Goal: Communication & Community: Participate in discussion

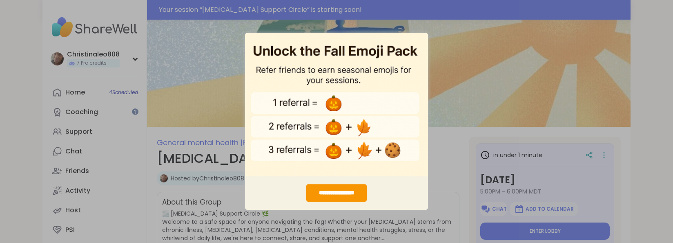
click at [481, 31] on div "**********" at bounding box center [336, 121] width 673 height 243
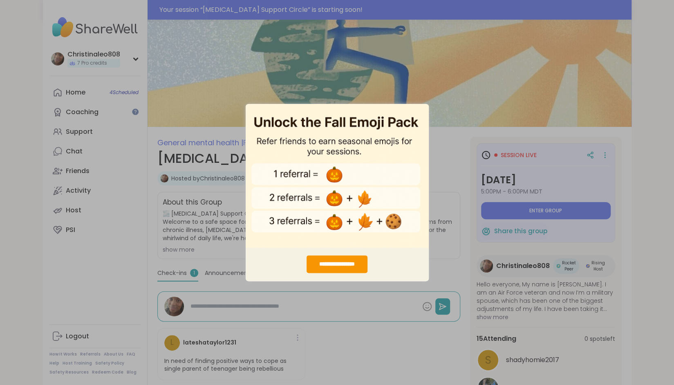
click at [575, 187] on div "**********" at bounding box center [337, 192] width 674 height 385
click at [558, 211] on div "**********" at bounding box center [337, 192] width 674 height 385
click at [336, 242] on div "**********" at bounding box center [336, 264] width 61 height 18
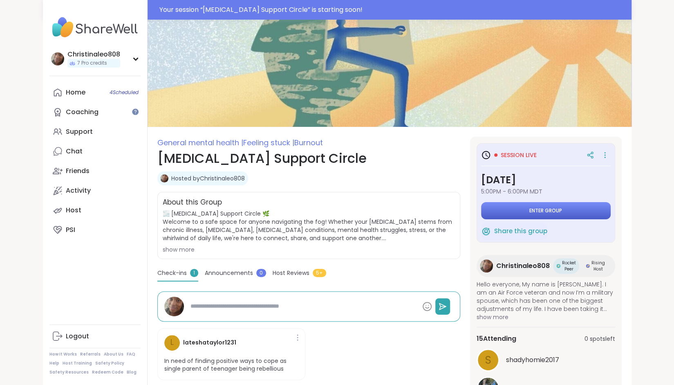
click at [547, 210] on span "Enter group" at bounding box center [545, 210] width 33 height 7
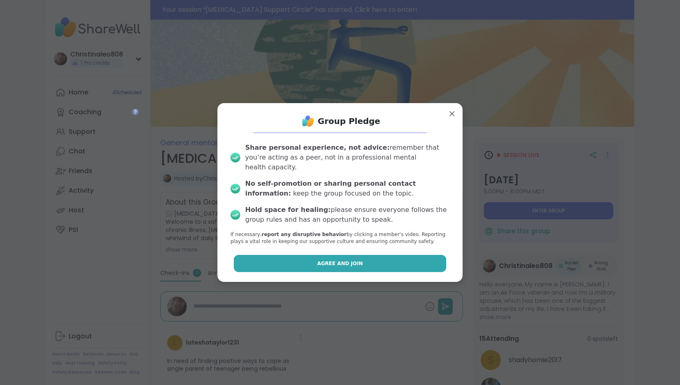
click at [358, 242] on button "Agree and Join" at bounding box center [340, 263] width 213 height 17
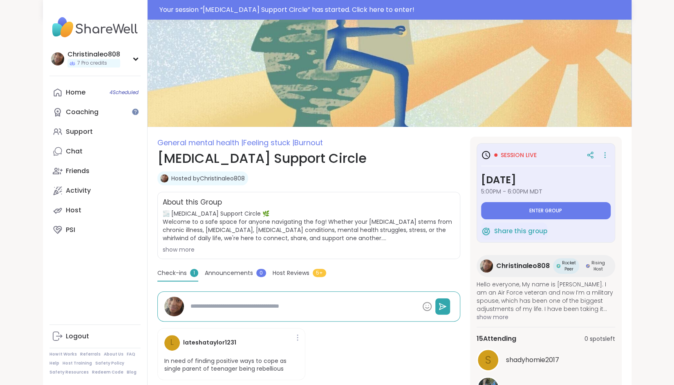
type textarea "*"
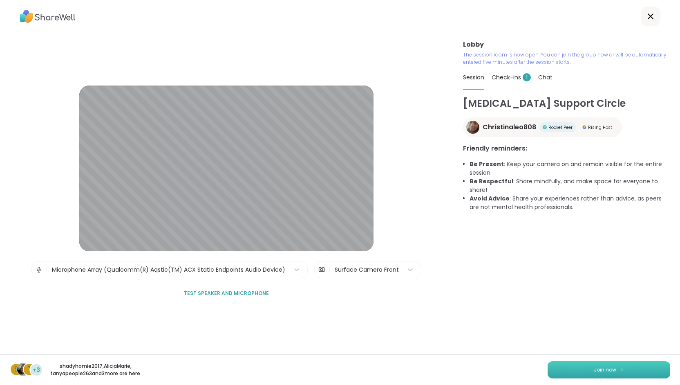
click at [569, 242] on button "Join now" at bounding box center [609, 369] width 123 height 17
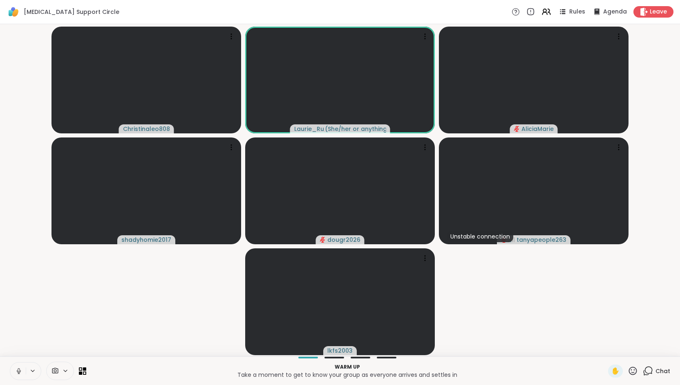
click at [655, 242] on span "Chat" at bounding box center [662, 371] width 15 height 8
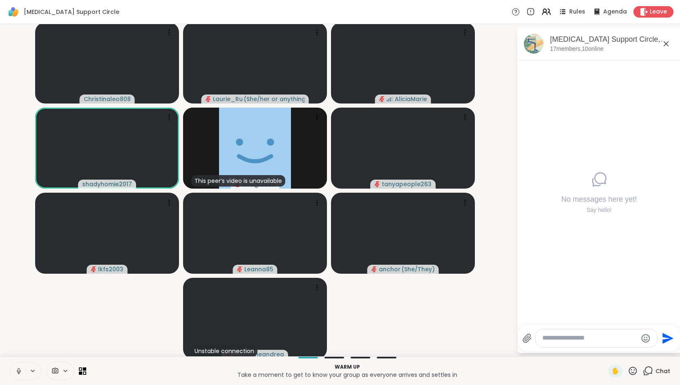
click at [30, 242] on icon at bounding box center [32, 370] width 7 height 7
click at [20, 242] on icon at bounding box center [18, 370] width 7 height 7
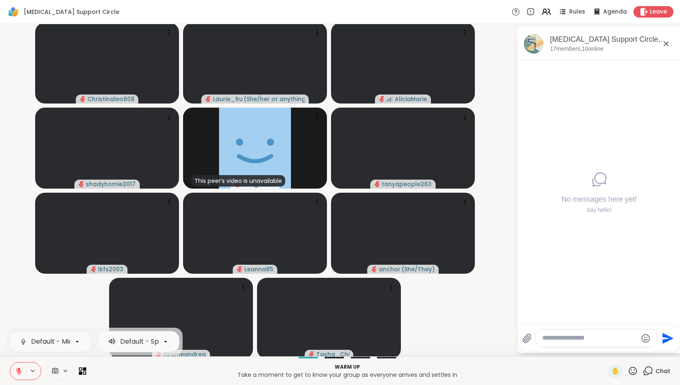
click at [17, 242] on icon at bounding box center [18, 370] width 7 height 7
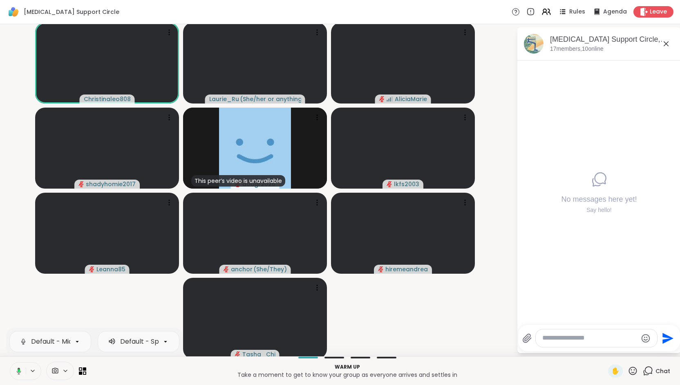
click at [17, 242] on icon at bounding box center [17, 370] width 7 height 7
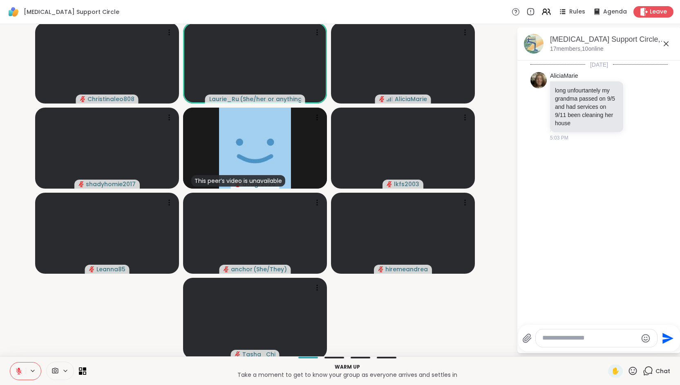
click at [591, 242] on textarea "Type your message" at bounding box center [589, 337] width 95 height 9
type textarea "**********"
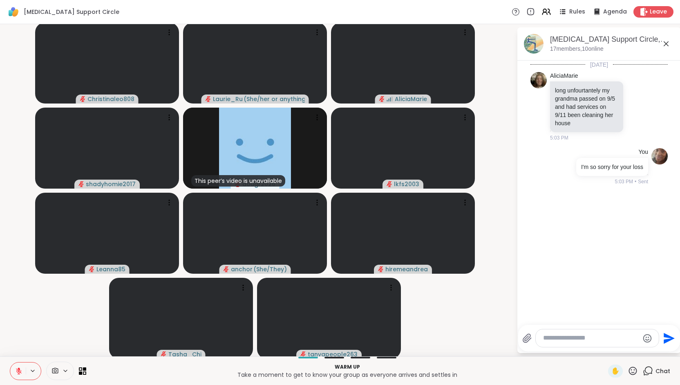
click at [19, 242] on icon at bounding box center [19, 368] width 2 height 3
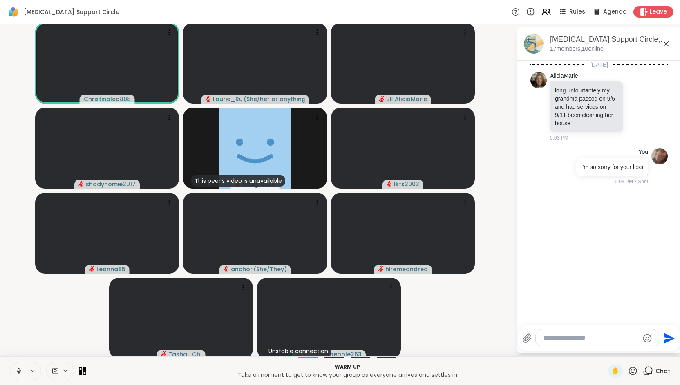
click at [19, 242] on icon at bounding box center [18, 370] width 7 height 7
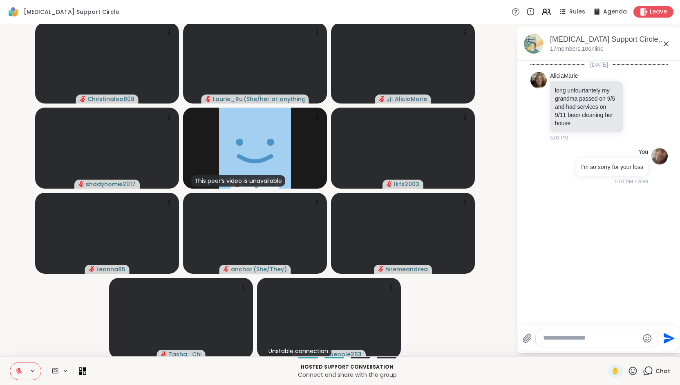
click at [19, 242] on icon at bounding box center [18, 370] width 7 height 7
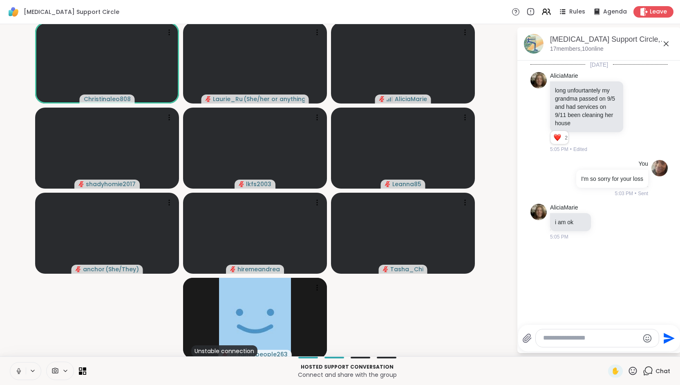
click at [19, 242] on icon at bounding box center [18, 370] width 7 height 7
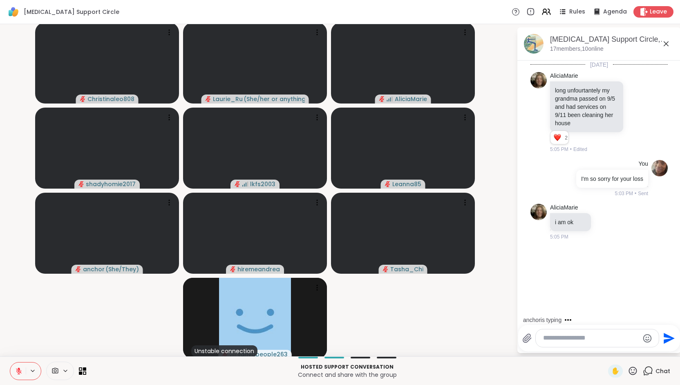
click at [19, 242] on icon at bounding box center [18, 370] width 7 height 7
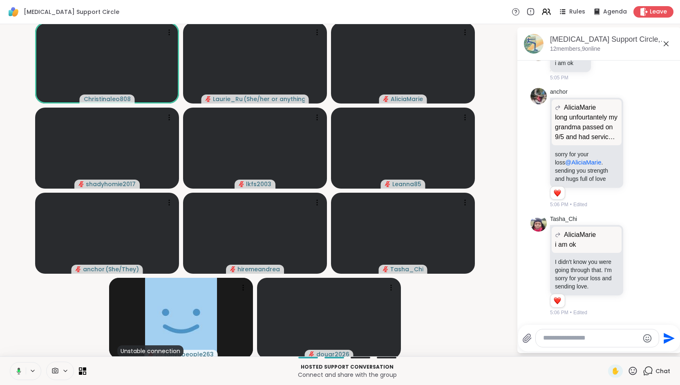
scroll to position [173, 0]
click at [245, 242] on icon at bounding box center [243, 287] width 8 height 8
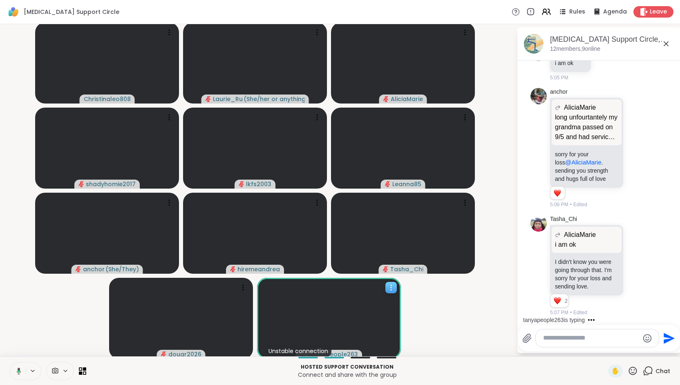
click at [394, 242] on icon at bounding box center [391, 287] width 8 height 8
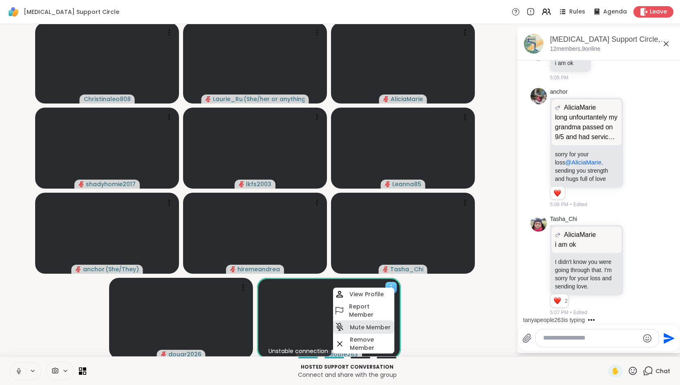
click at [378, 242] on h4 "Mute Member" at bounding box center [370, 327] width 41 height 8
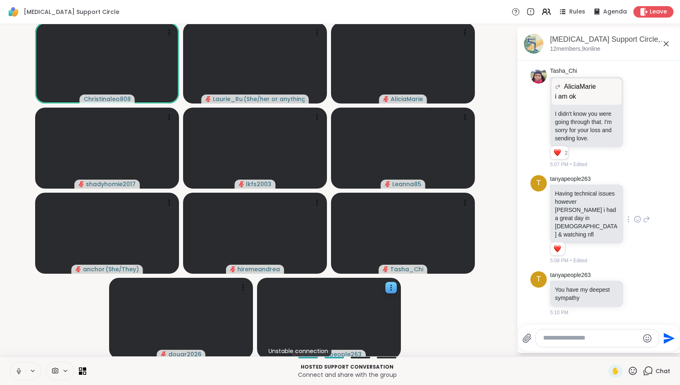
scroll to position [312, 0]
click at [558, 242] on textarea "Type your message" at bounding box center [591, 337] width 96 height 9
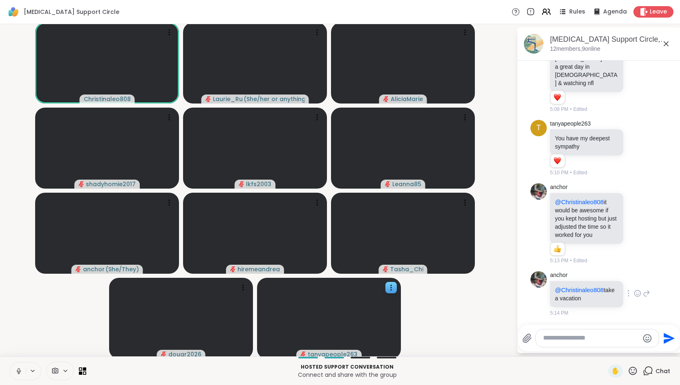
scroll to position [463, 0]
click at [16, 242] on button at bounding box center [18, 370] width 16 height 17
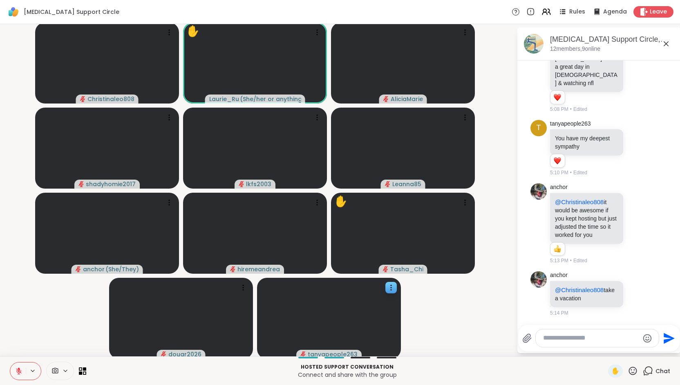
click at [575, 242] on textarea "Type your message" at bounding box center [591, 337] width 96 height 9
type textarea "*"
type textarea "**********"
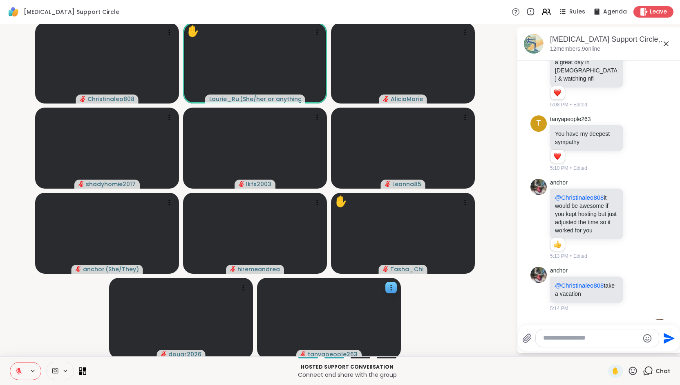
scroll to position [514, 0]
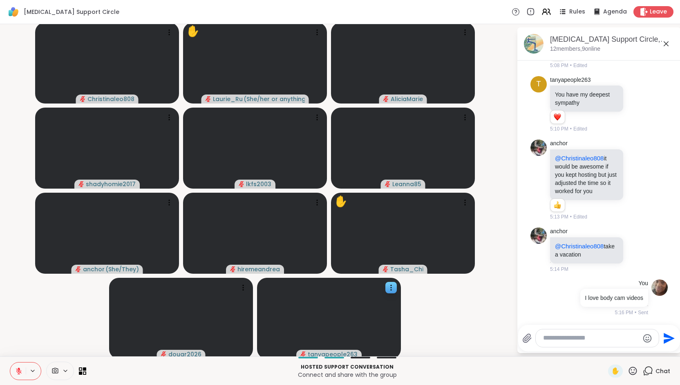
click at [18, 242] on icon at bounding box center [19, 368] width 2 height 3
click at [18, 242] on icon at bounding box center [18, 370] width 7 height 7
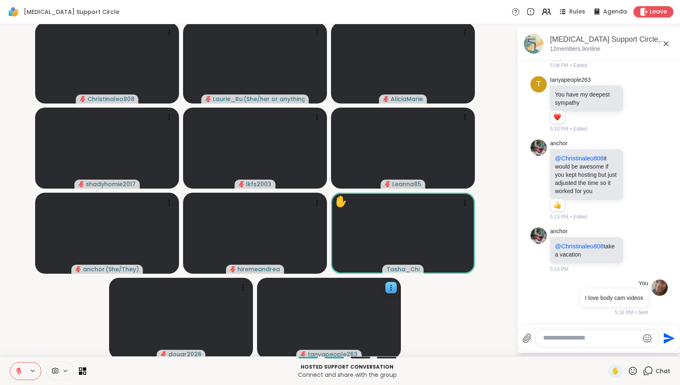
click at [597, 242] on textarea "Type your message" at bounding box center [591, 337] width 96 height 9
type textarea "**********"
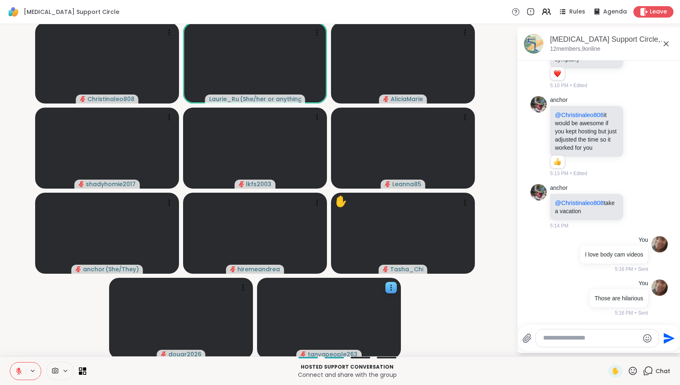
click at [18, 242] on icon at bounding box center [19, 371] width 6 height 6
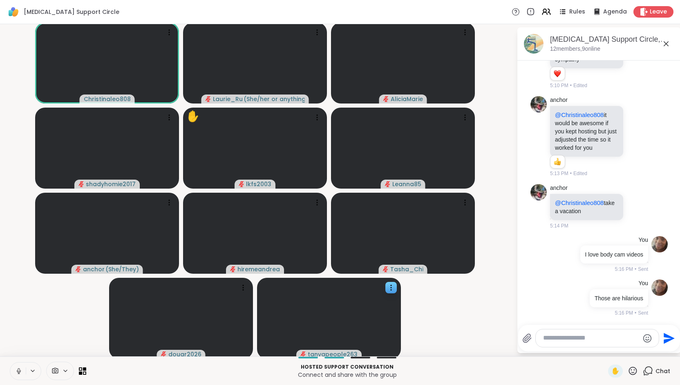
click at [18, 242] on icon at bounding box center [19, 370] width 2 height 4
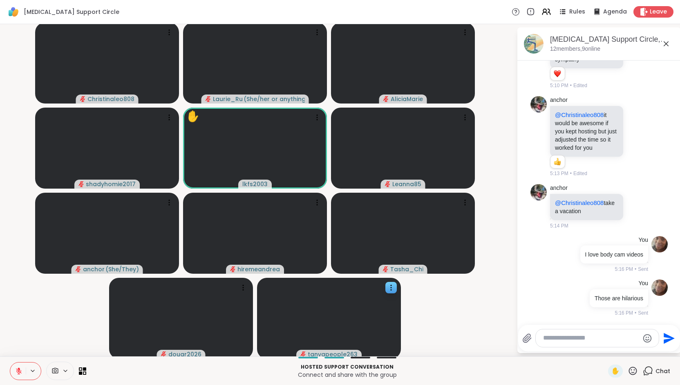
click at [18, 242] on icon at bounding box center [19, 371] width 6 height 6
click at [18, 242] on icon at bounding box center [19, 370] width 2 height 4
click at [18, 242] on icon at bounding box center [19, 371] width 6 height 6
click at [18, 242] on icon at bounding box center [19, 370] width 2 height 2
click at [600, 242] on textarea "Type your message" at bounding box center [591, 337] width 96 height 9
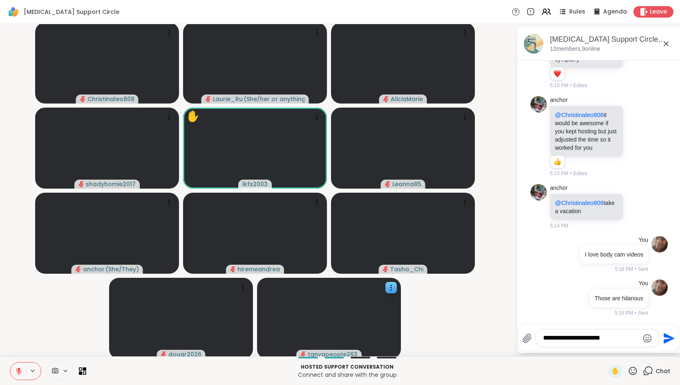
type textarea "**********"
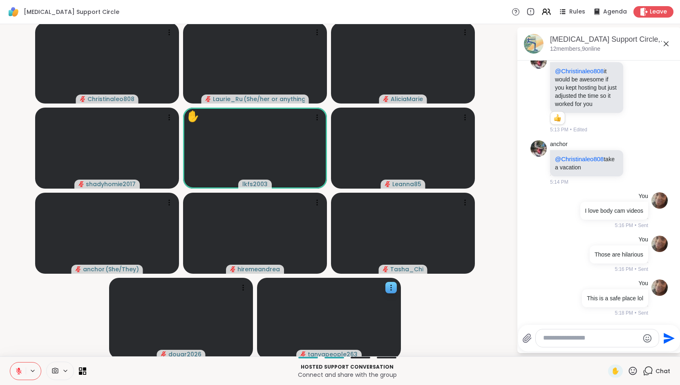
click at [18, 242] on icon at bounding box center [18, 370] width 7 height 7
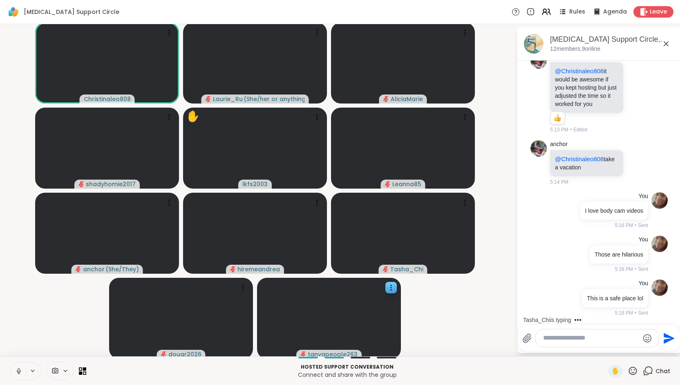
scroll to position [660, 0]
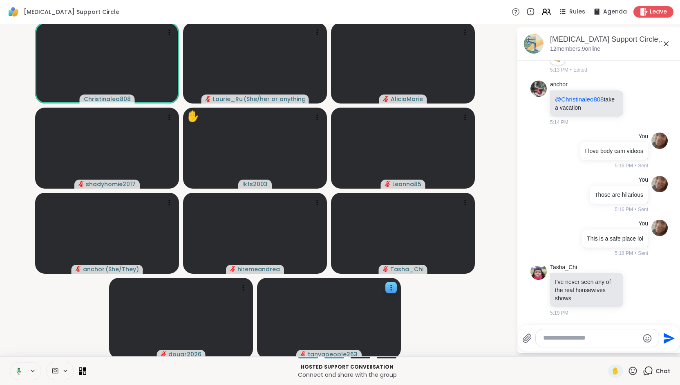
click at [17, 242] on icon at bounding box center [19, 370] width 4 height 7
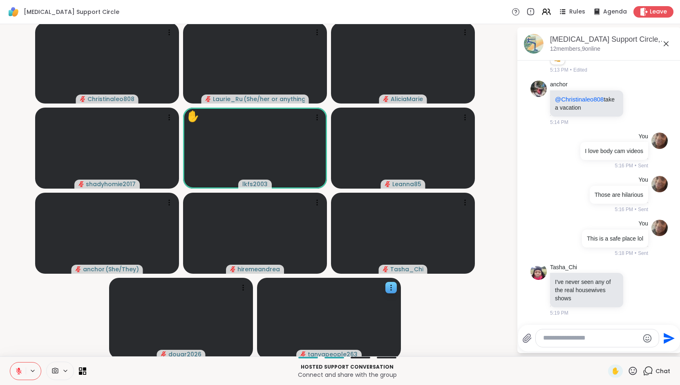
click at [17, 242] on icon at bounding box center [19, 371] width 6 height 6
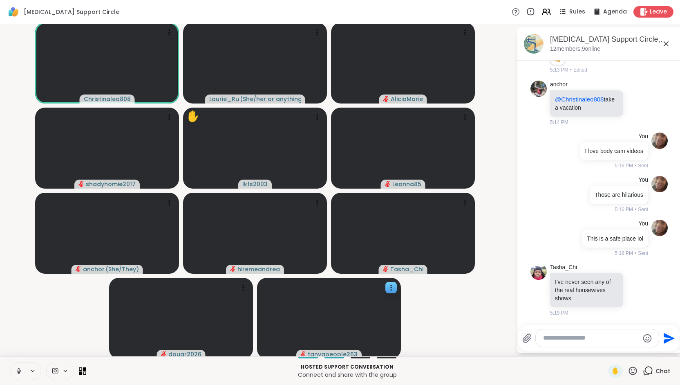
click at [20, 242] on icon at bounding box center [18, 370] width 7 height 7
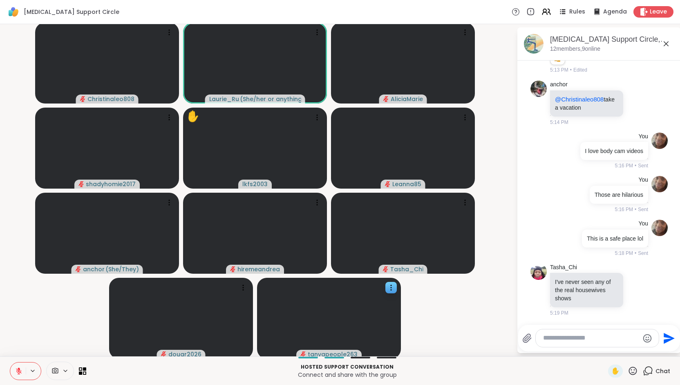
click at [20, 242] on icon at bounding box center [18, 370] width 7 height 7
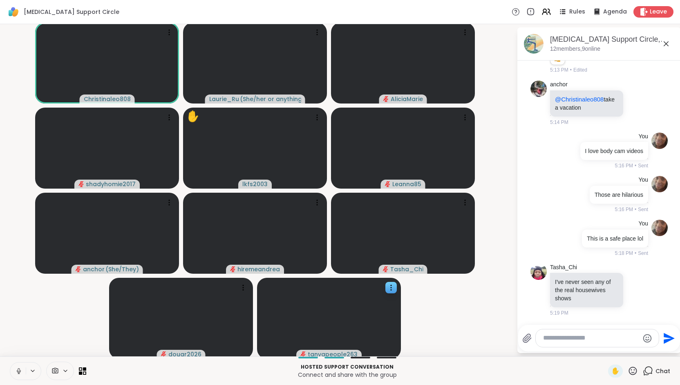
click at [20, 242] on icon at bounding box center [18, 370] width 7 height 7
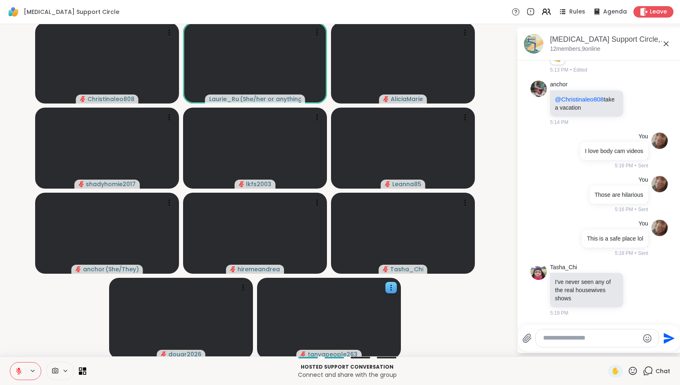
click at [20, 242] on icon at bounding box center [18, 370] width 7 height 7
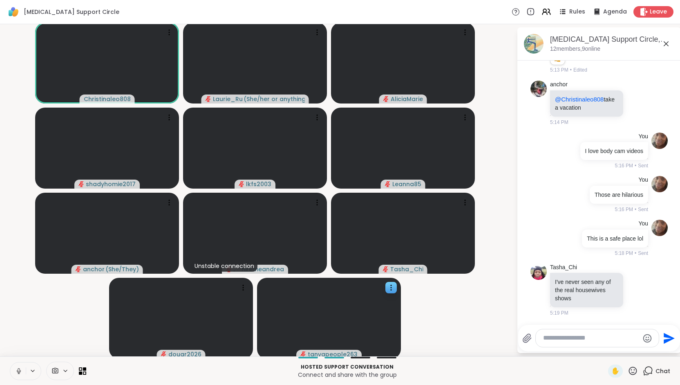
scroll to position [745, 0]
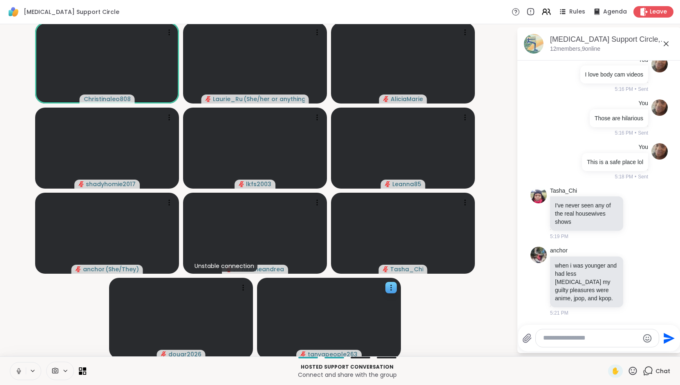
click at [19, 242] on icon at bounding box center [18, 370] width 7 height 7
click at [19, 242] on icon at bounding box center [19, 371] width 6 height 6
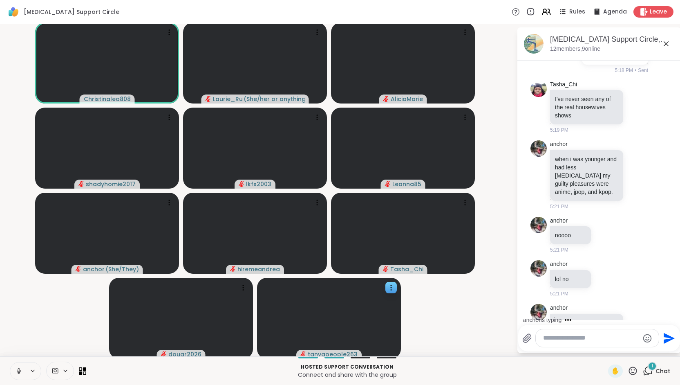
scroll to position [883, 0]
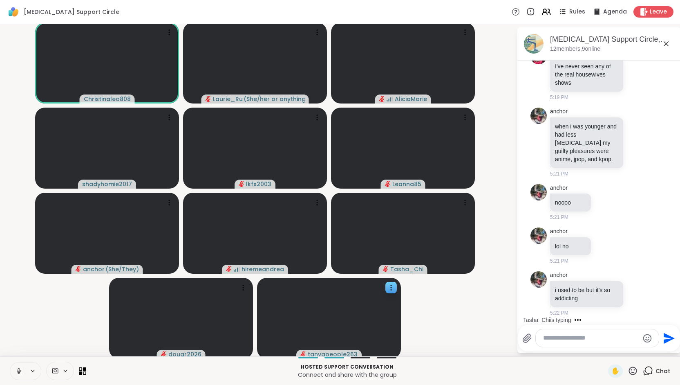
click at [17, 242] on icon at bounding box center [18, 370] width 7 height 7
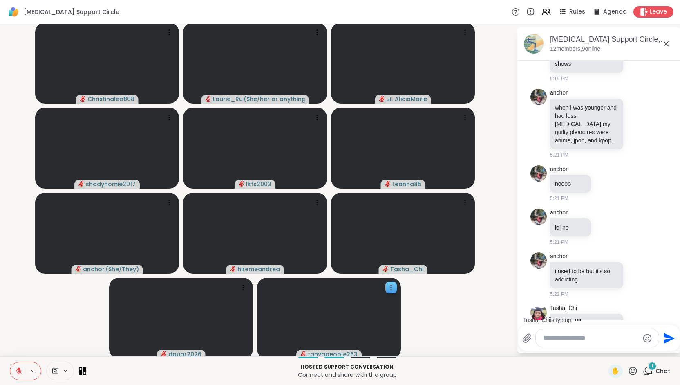
scroll to position [942, 0]
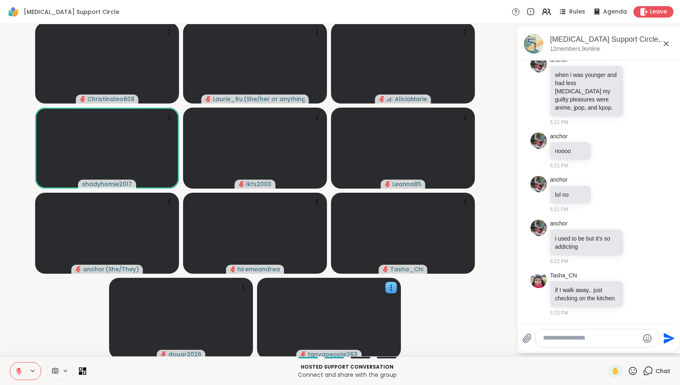
click at [564, 242] on textarea "Type your message" at bounding box center [591, 337] width 96 height 9
type textarea "**********"
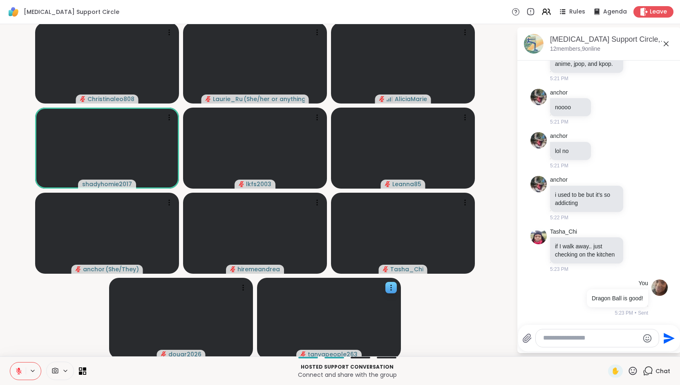
click at [16, 242] on icon at bounding box center [18, 370] width 7 height 7
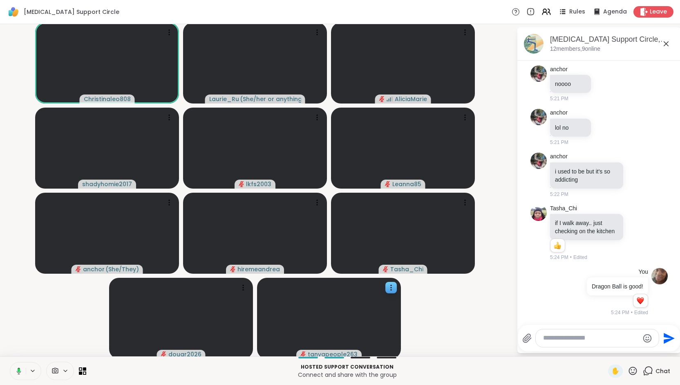
click at [18, 242] on rect at bounding box center [19, 370] width 2 height 4
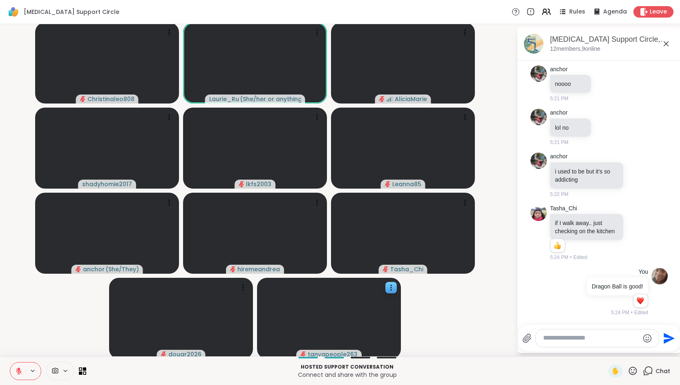
click at [18, 242] on icon at bounding box center [19, 371] width 6 height 6
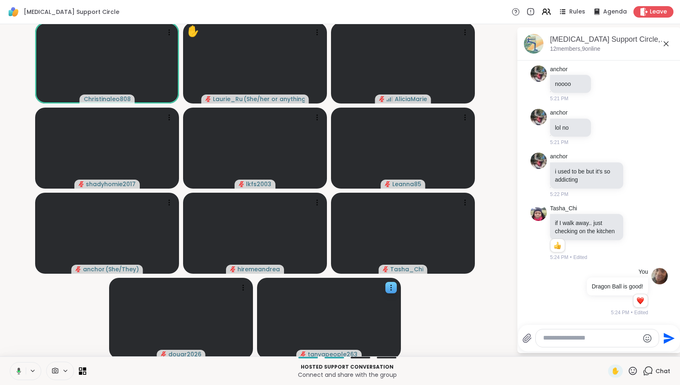
click at [18, 242] on icon at bounding box center [19, 371] width 2 height 2
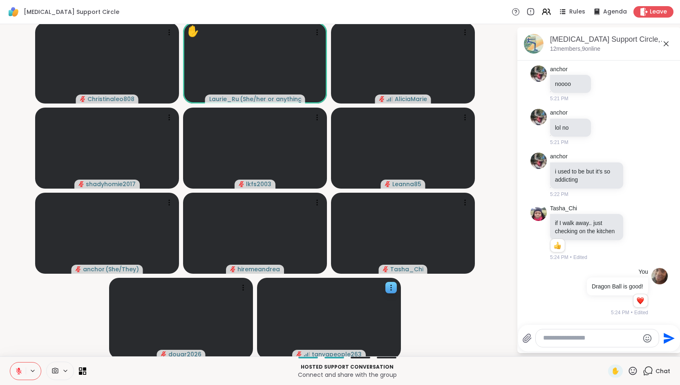
click at [18, 242] on icon at bounding box center [18, 370] width 7 height 7
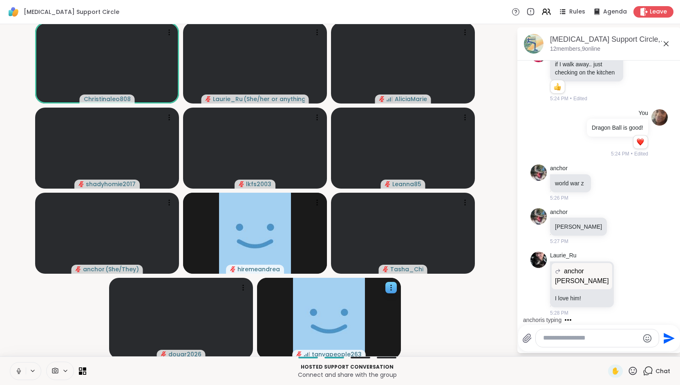
scroll to position [1218, 0]
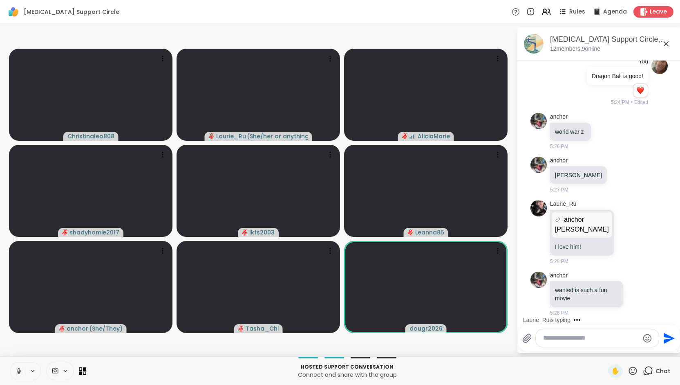
click at [19, 242] on icon at bounding box center [19, 370] width 2 height 4
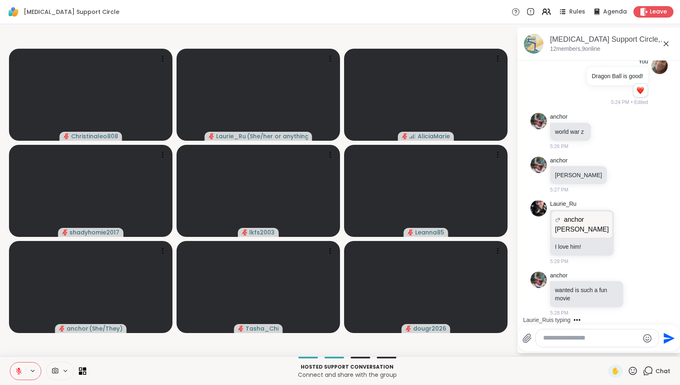
click at [19, 242] on icon at bounding box center [19, 371] width 6 height 6
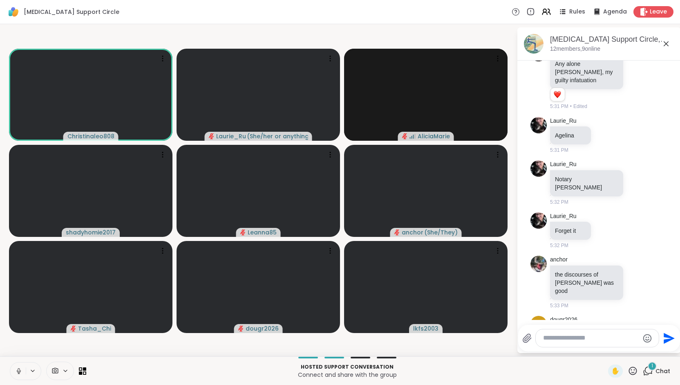
scroll to position [1666, 0]
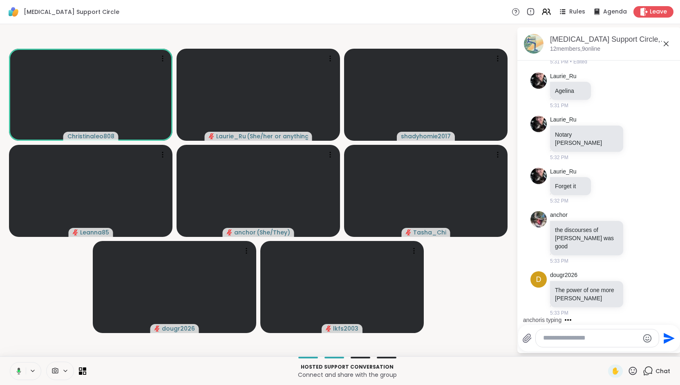
click at [17, 242] on icon at bounding box center [17, 370] width 7 height 7
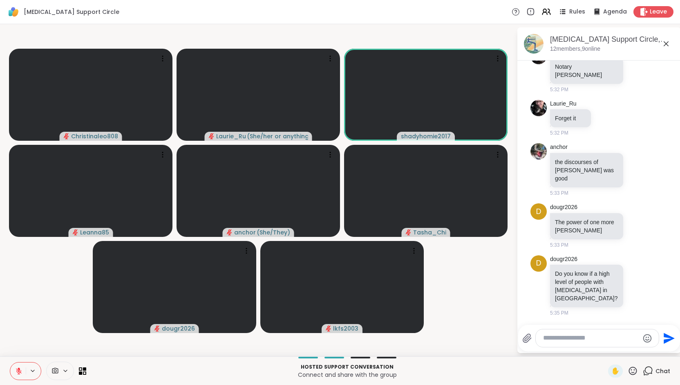
click at [17, 242] on icon at bounding box center [18, 370] width 7 height 7
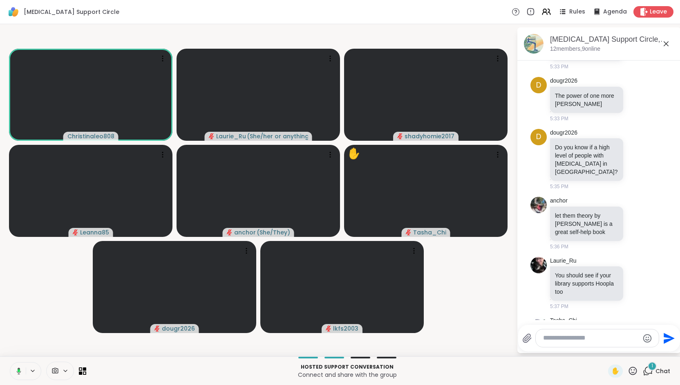
scroll to position [1905, 0]
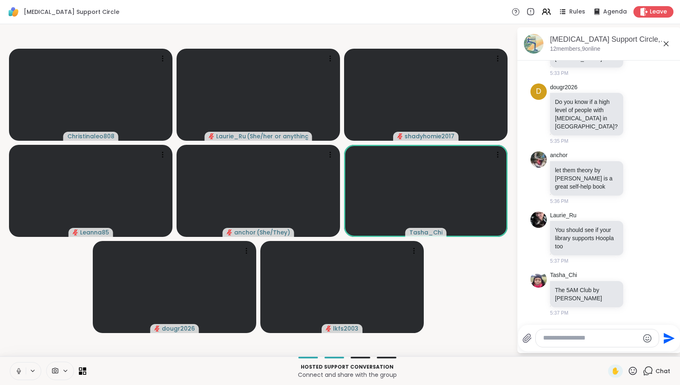
click at [14, 242] on button at bounding box center [18, 370] width 16 height 17
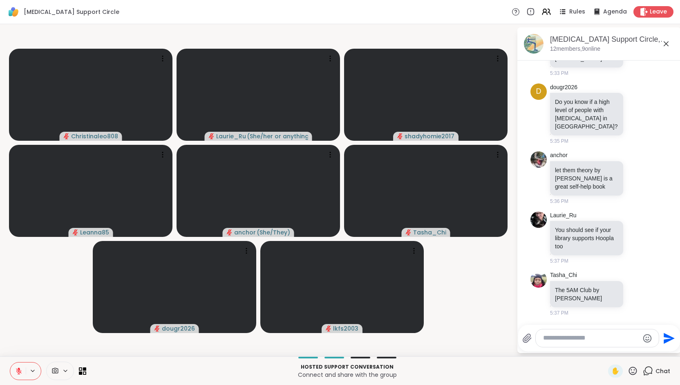
click at [18, 242] on icon at bounding box center [19, 371] width 6 height 6
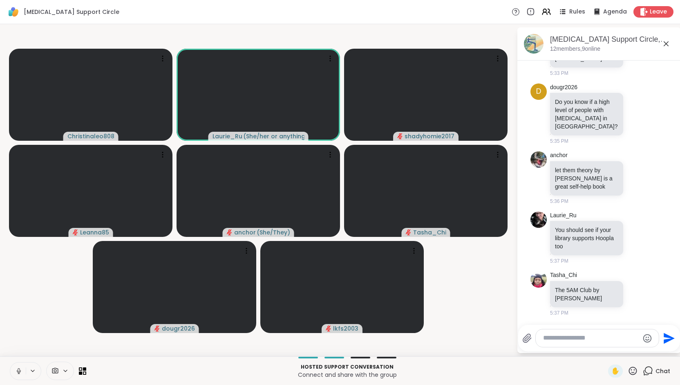
click at [18, 242] on icon at bounding box center [19, 370] width 2 height 4
click at [18, 242] on icon at bounding box center [19, 371] width 6 height 6
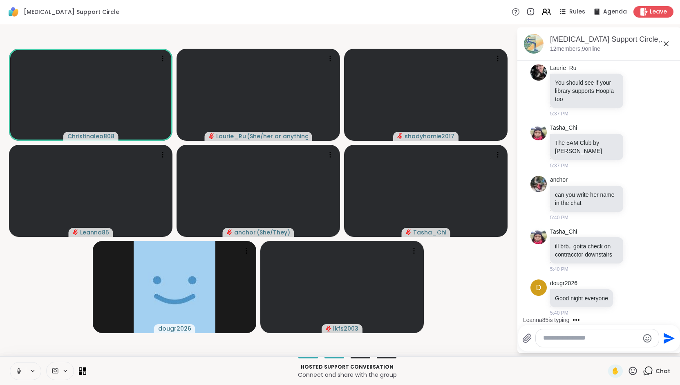
scroll to position [2071, 0]
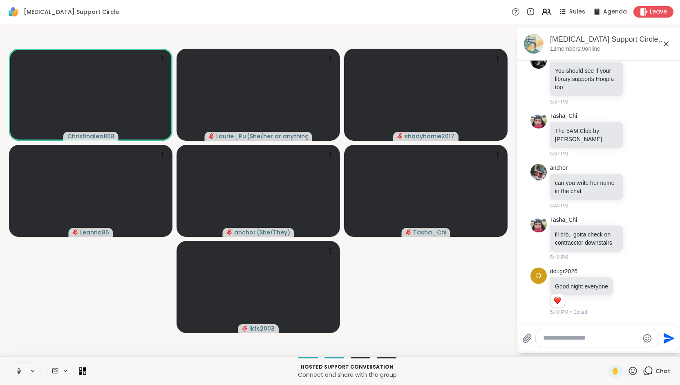
click at [550, 242] on textarea "Type your message" at bounding box center [591, 337] width 96 height 9
type textarea "*********"
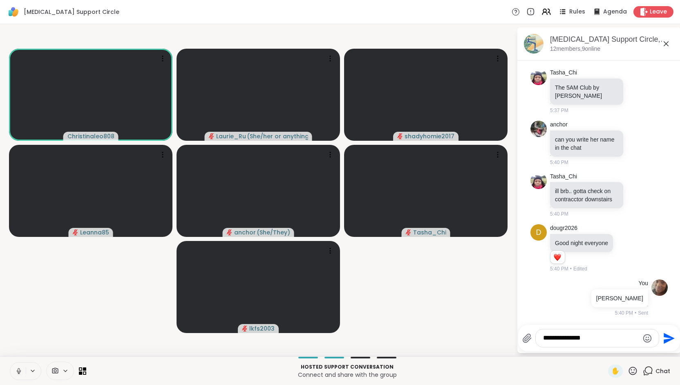
type textarea "**********"
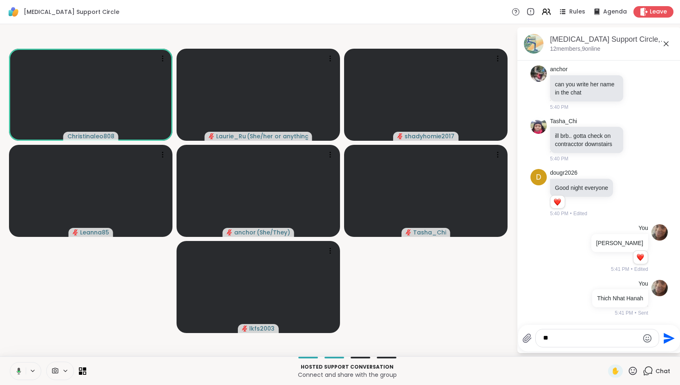
scroll to position [2221, 0]
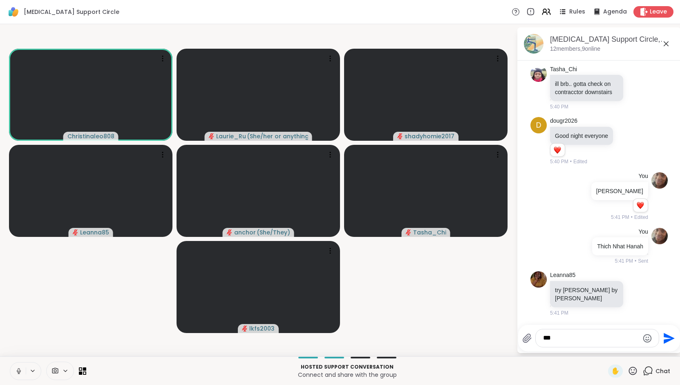
type textarea "****"
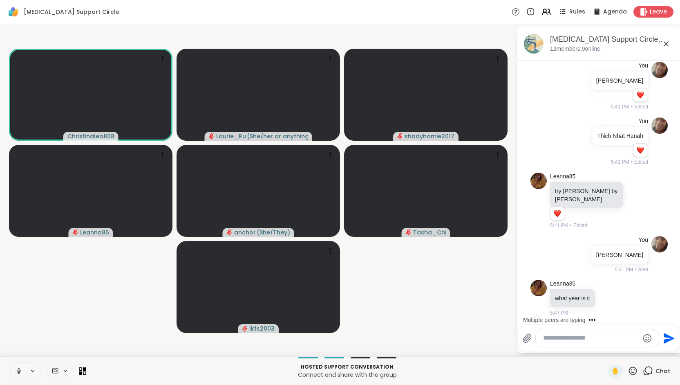
scroll to position [2390, 0]
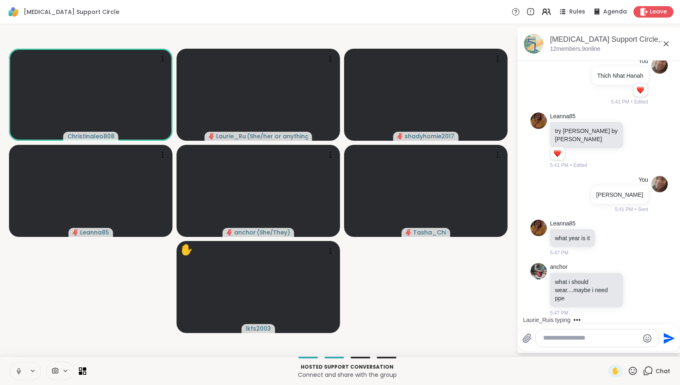
click at [18, 242] on icon at bounding box center [18, 370] width 7 height 7
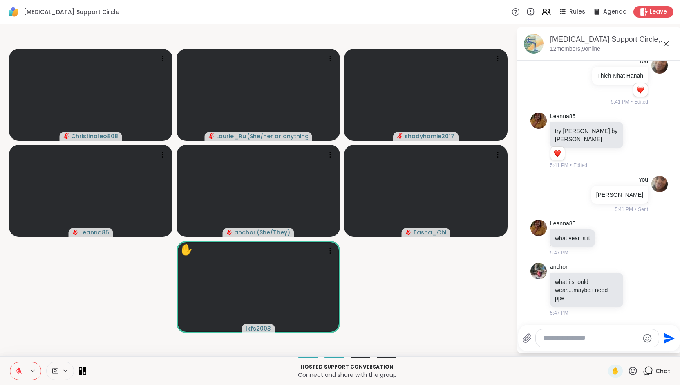
click at [18, 242] on icon at bounding box center [19, 371] width 6 height 6
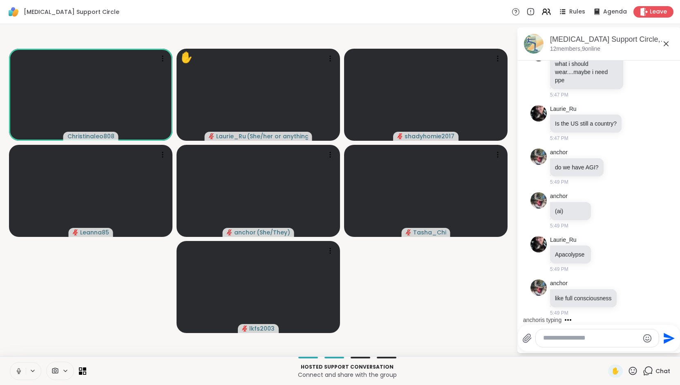
scroll to position [2666, 0]
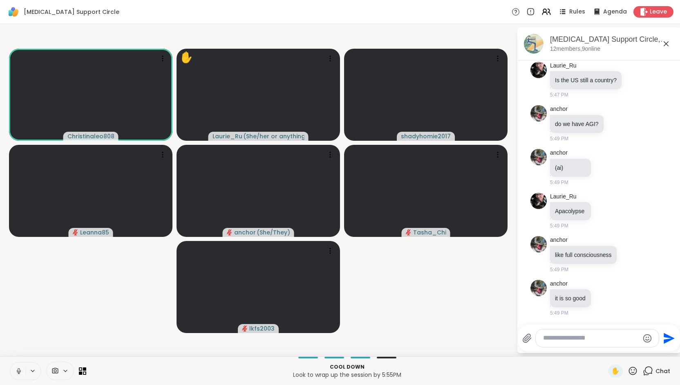
click at [18, 242] on icon at bounding box center [19, 370] width 2 height 4
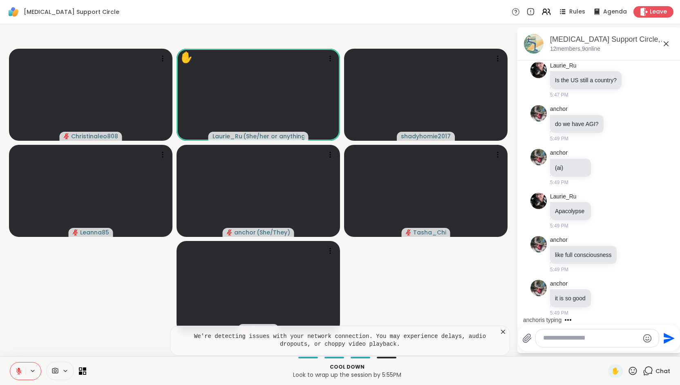
click at [18, 242] on icon at bounding box center [19, 371] width 6 height 6
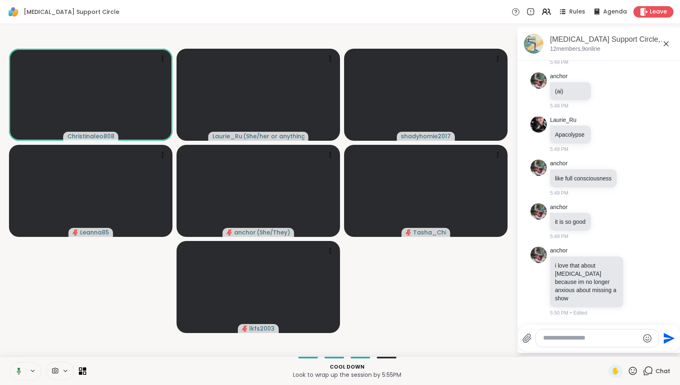
scroll to position [2746, 0]
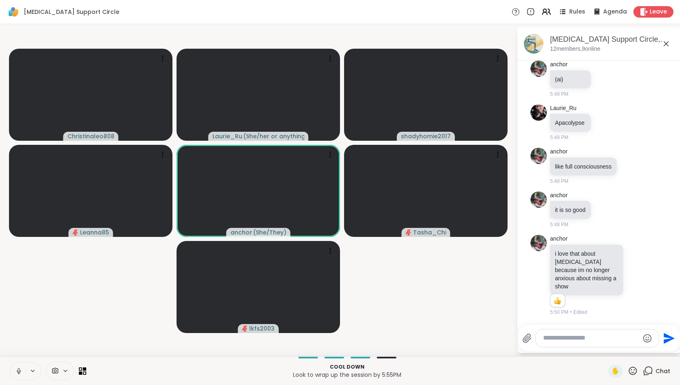
click at [18, 242] on icon at bounding box center [19, 370] width 2 height 4
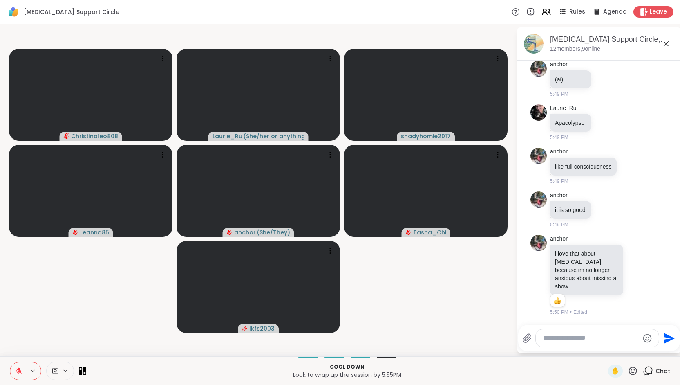
click at [18, 242] on icon at bounding box center [19, 371] width 6 height 6
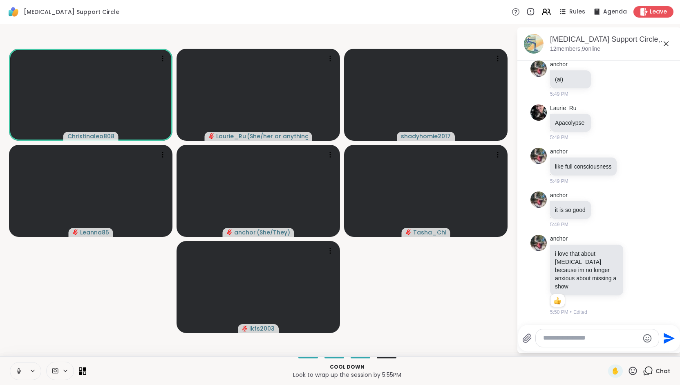
click at [18, 242] on icon at bounding box center [19, 370] width 2 height 4
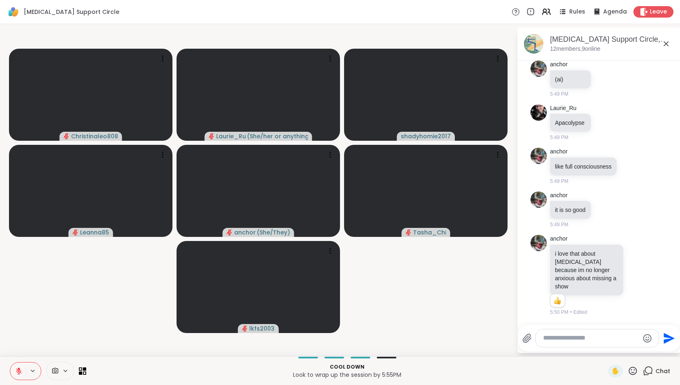
click at [18, 242] on icon at bounding box center [19, 371] width 6 height 6
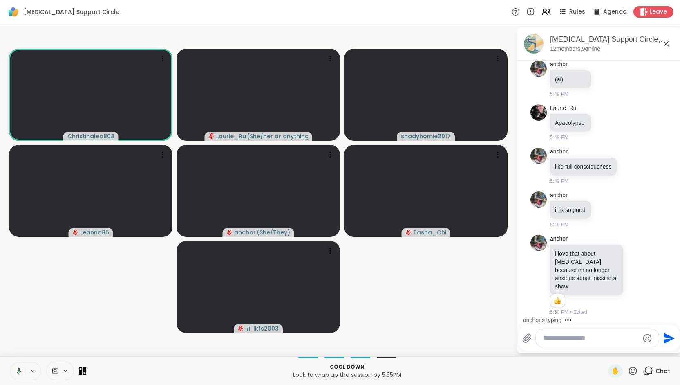
scroll to position [2789, 0]
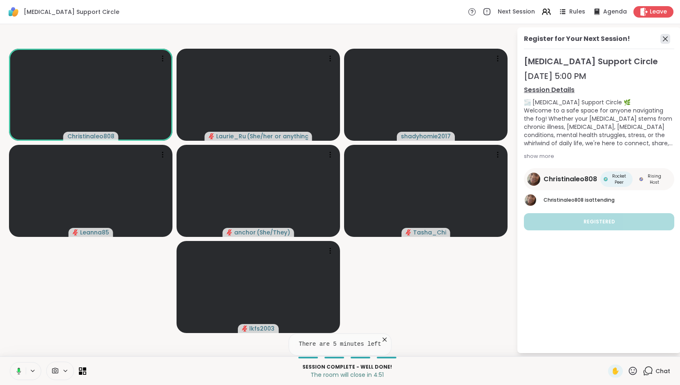
click at [664, 39] on icon at bounding box center [665, 38] width 5 height 5
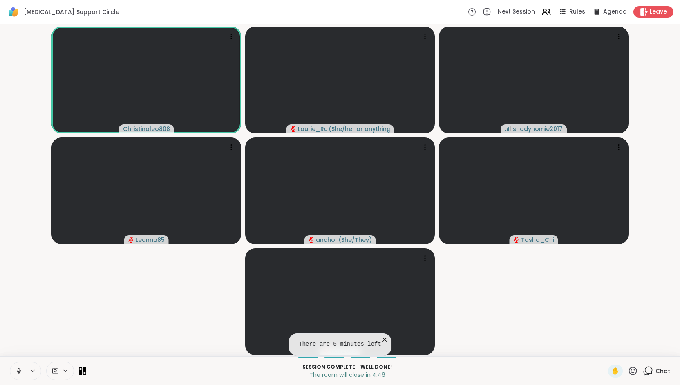
click at [647, 242] on div "Session Complete - well done! The room will close in 4:46 ✋ Chat" at bounding box center [340, 370] width 680 height 29
click at [647, 242] on icon at bounding box center [648, 370] width 10 height 10
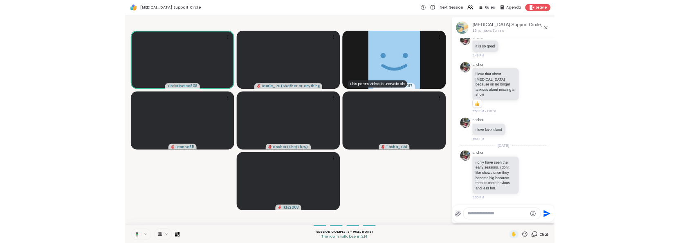
scroll to position [2933, 0]
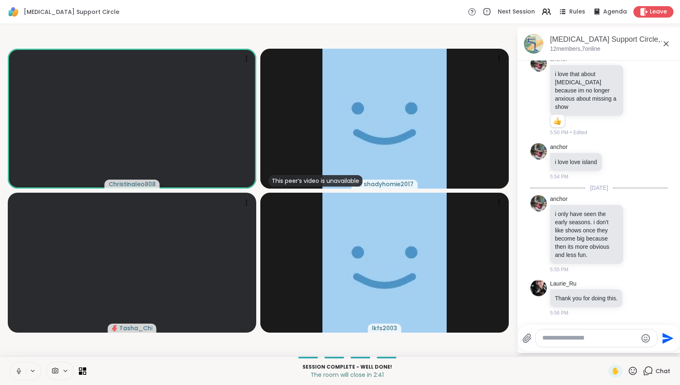
click at [57, 242] on icon at bounding box center [55, 370] width 6 height 6
click at [60, 242] on div "Surface Camera Front" at bounding box center [67, 341] width 72 height 10
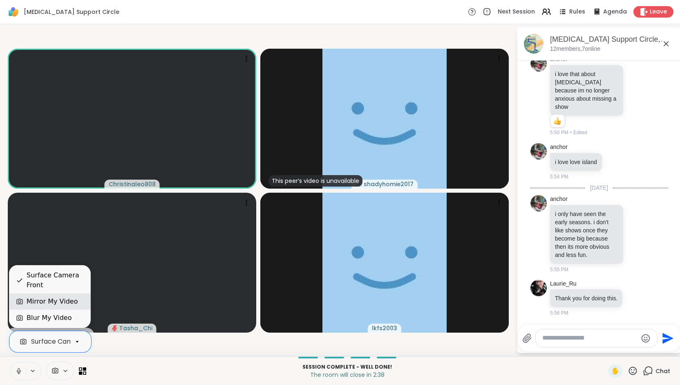
click at [55, 242] on div "Mirror My Video" at bounding box center [52, 301] width 51 height 10
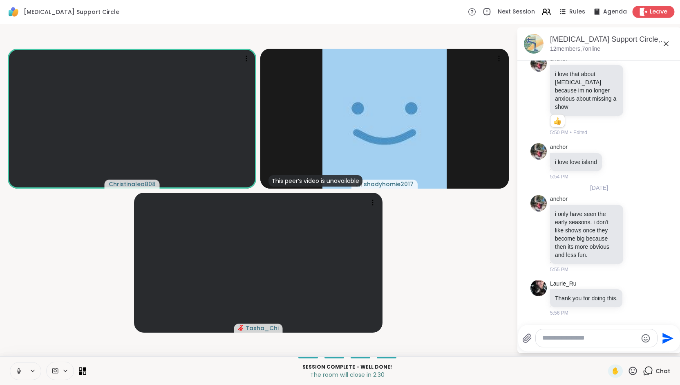
click at [657, 12] on span "Leave" at bounding box center [659, 12] width 18 height 9
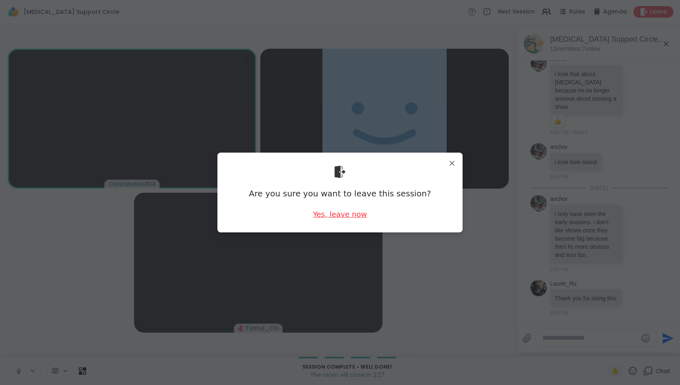
click at [354, 215] on div "Yes, leave now" at bounding box center [340, 214] width 54 height 10
